Goal: Task Accomplishment & Management: Manage account settings

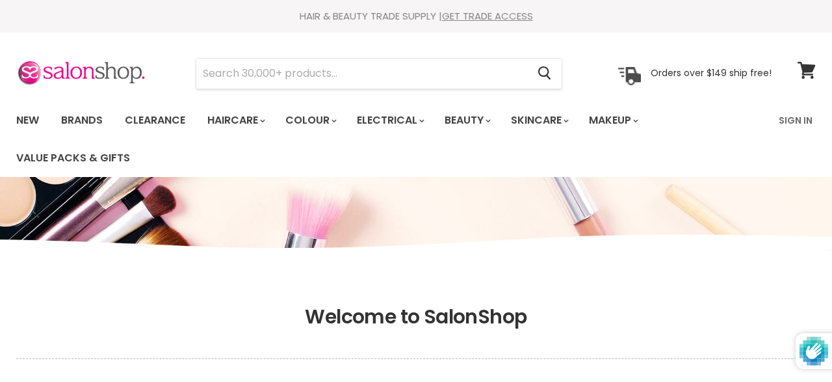
scroll to position [609, 0]
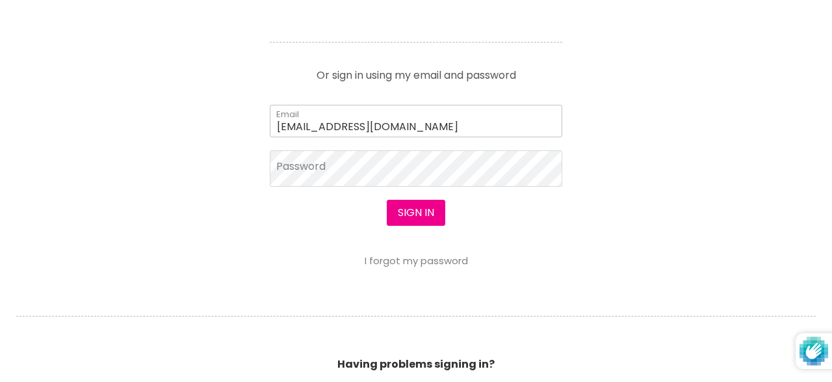
drag, startPoint x: 495, startPoint y: 119, endPoint x: 1, endPoint y: 135, distance: 494.4
click at [270, 136] on input "[EMAIL_ADDRESS][DOMAIN_NAME]" at bounding box center [416, 121] width 293 height 33
click at [314, 219] on div "Sign in I forgot my password" at bounding box center [416, 233] width 293 height 66
drag, startPoint x: 417, startPoint y: 248, endPoint x: 408, endPoint y: 259, distance: 14.4
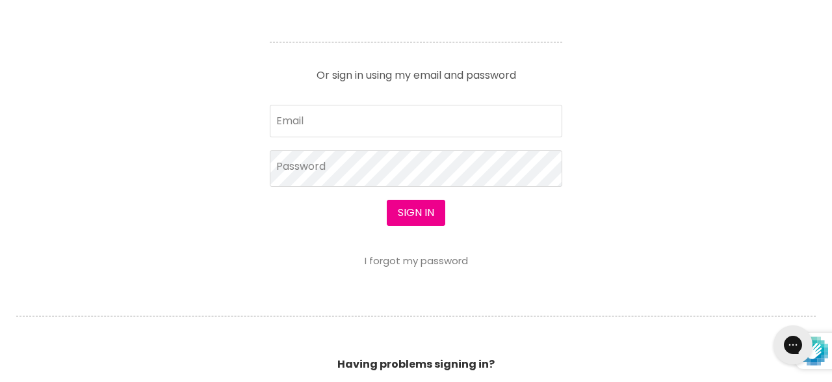
click at [412, 253] on div "Sign in I forgot my password" at bounding box center [416, 233] width 293 height 66
click at [408, 259] on link "I forgot my password" at bounding box center [416, 261] width 103 height 14
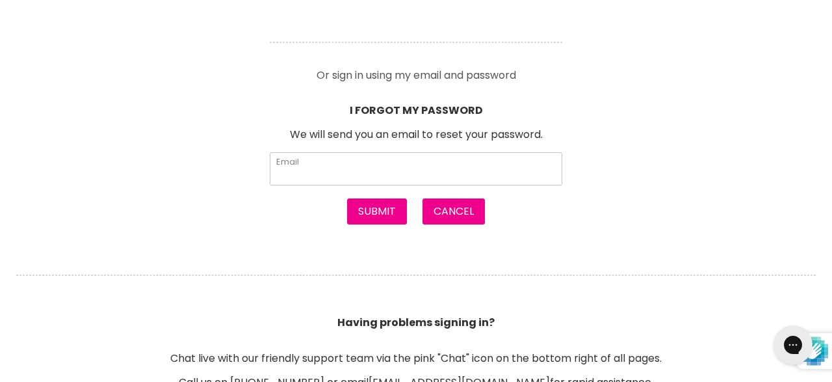
click at [277, 157] on input "Email" at bounding box center [416, 168] width 293 height 33
type input "[EMAIL_ADDRESS][DOMAIN_NAME]"
click at [378, 219] on button "Submit" at bounding box center [377, 211] width 60 height 26
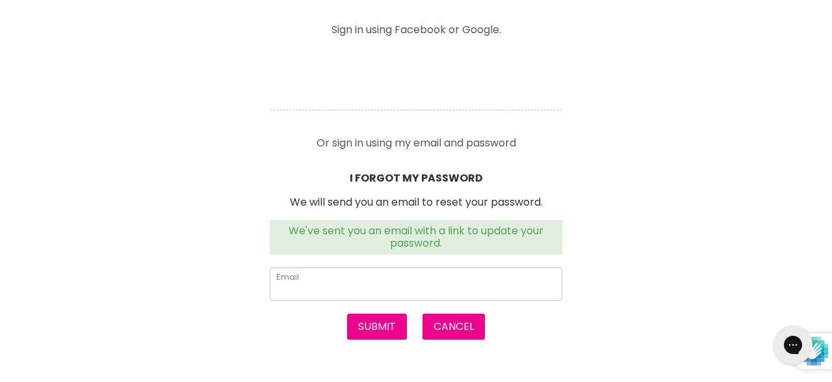
click at [345, 285] on input "Email" at bounding box center [416, 283] width 293 height 33
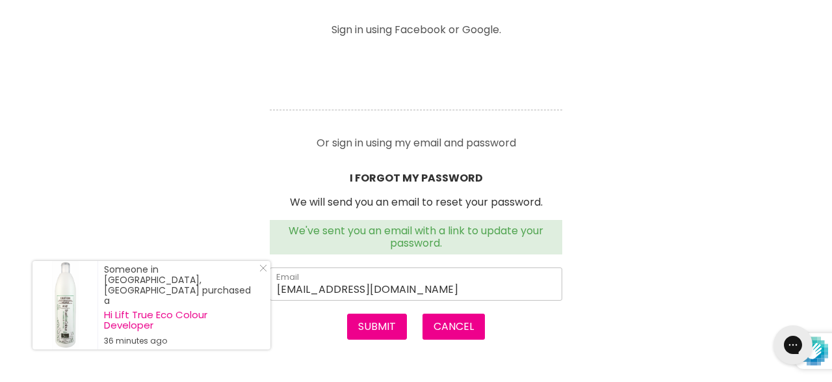
type input "[EMAIL_ADDRESS][DOMAIN_NAME]"
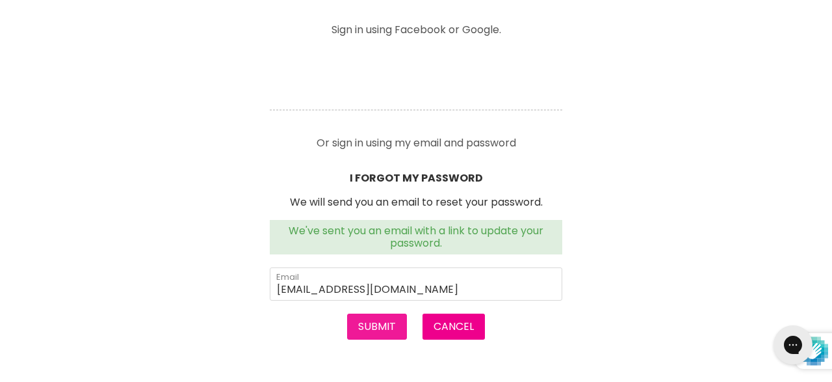
click at [386, 334] on button "Submit" at bounding box center [377, 326] width 60 height 26
